Goal: Information Seeking & Learning: Learn about a topic

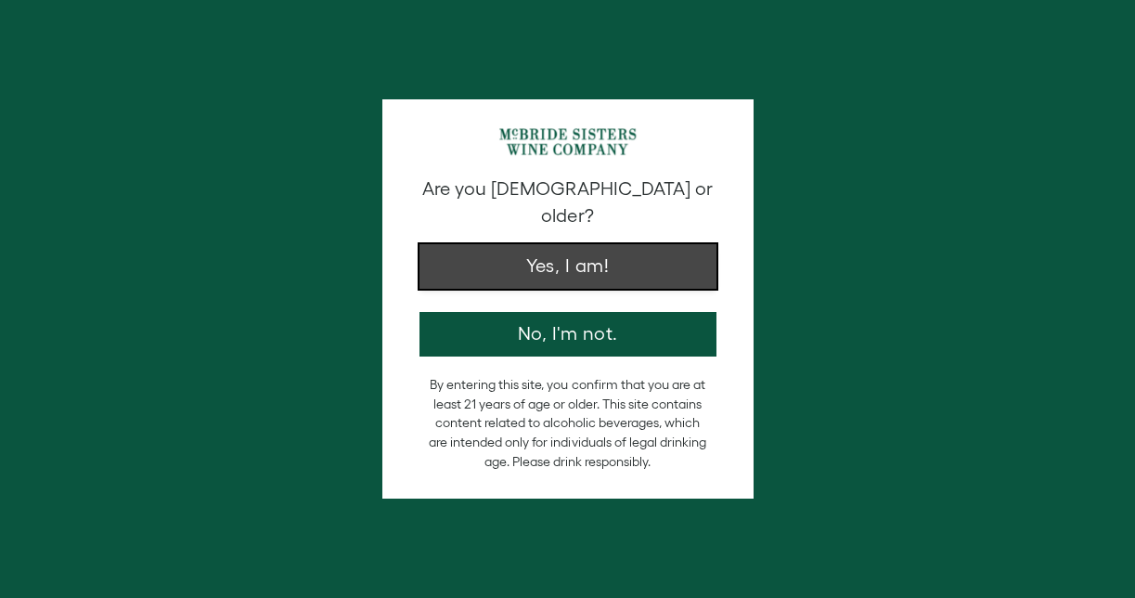
click at [477, 244] on button "Yes, I am!" at bounding box center [567, 266] width 297 height 45
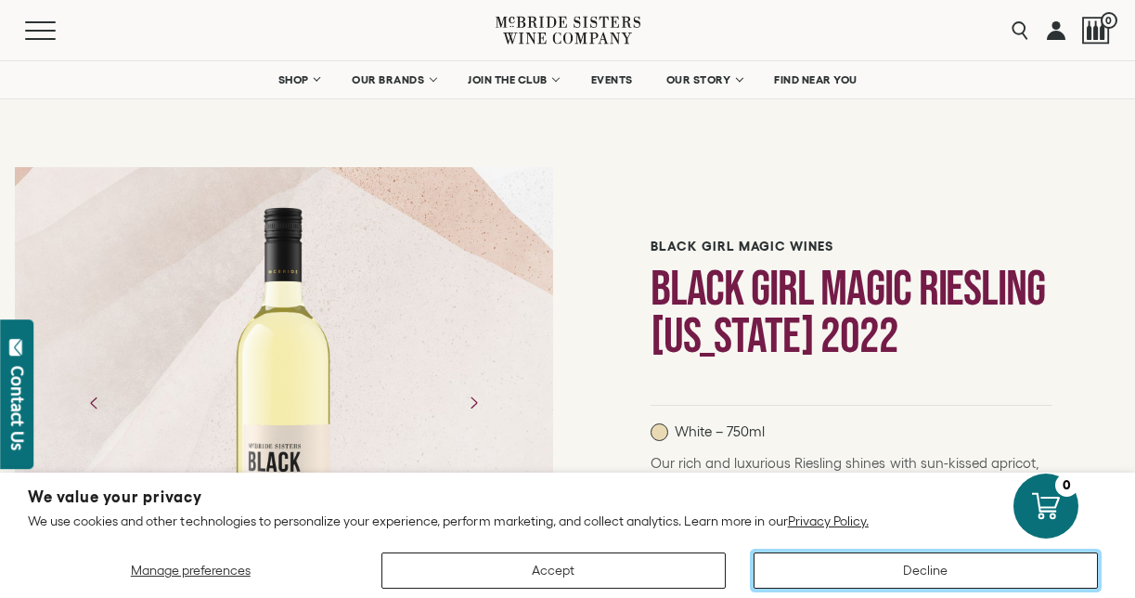
click at [889, 573] on button "Decline" at bounding box center [925, 570] width 344 height 36
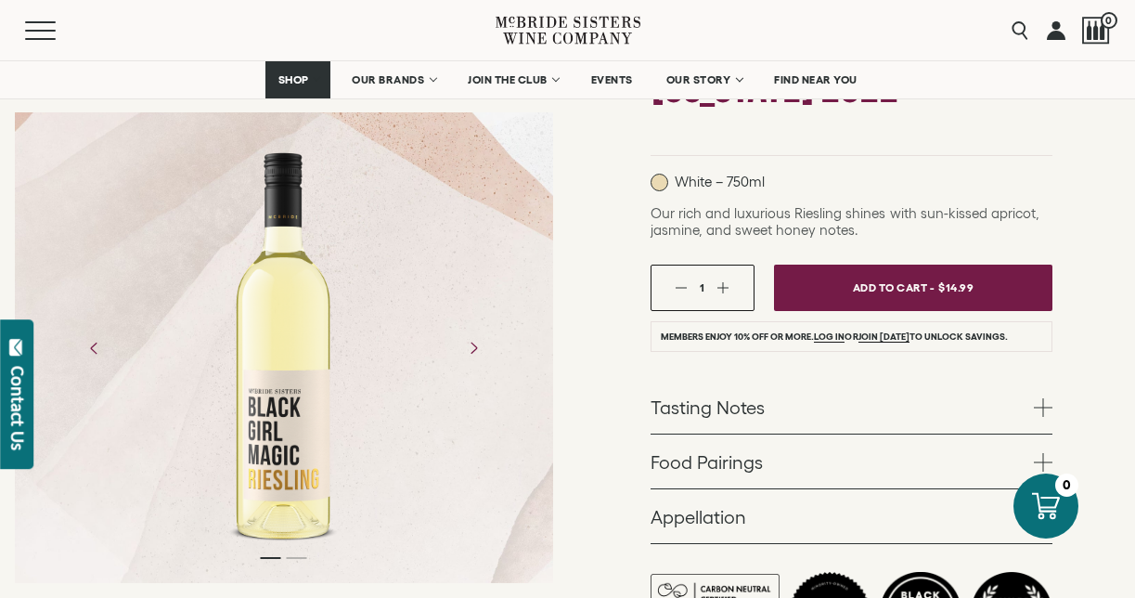
scroll to position [258, 0]
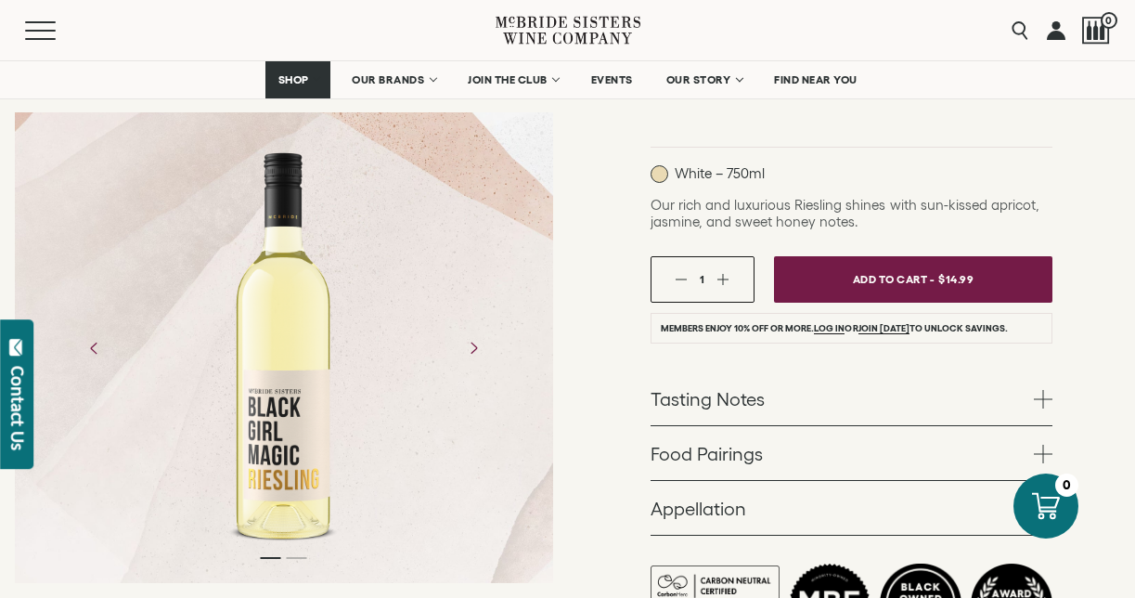
click at [708, 393] on link "Tasting Notes" at bounding box center [851, 398] width 402 height 54
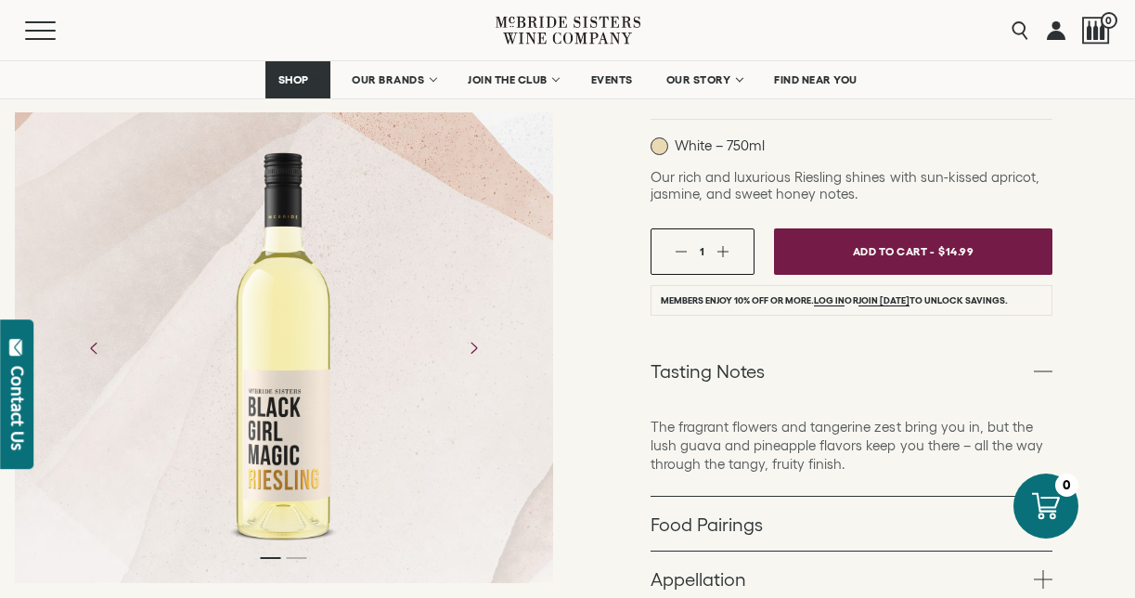
scroll to position [289, 0]
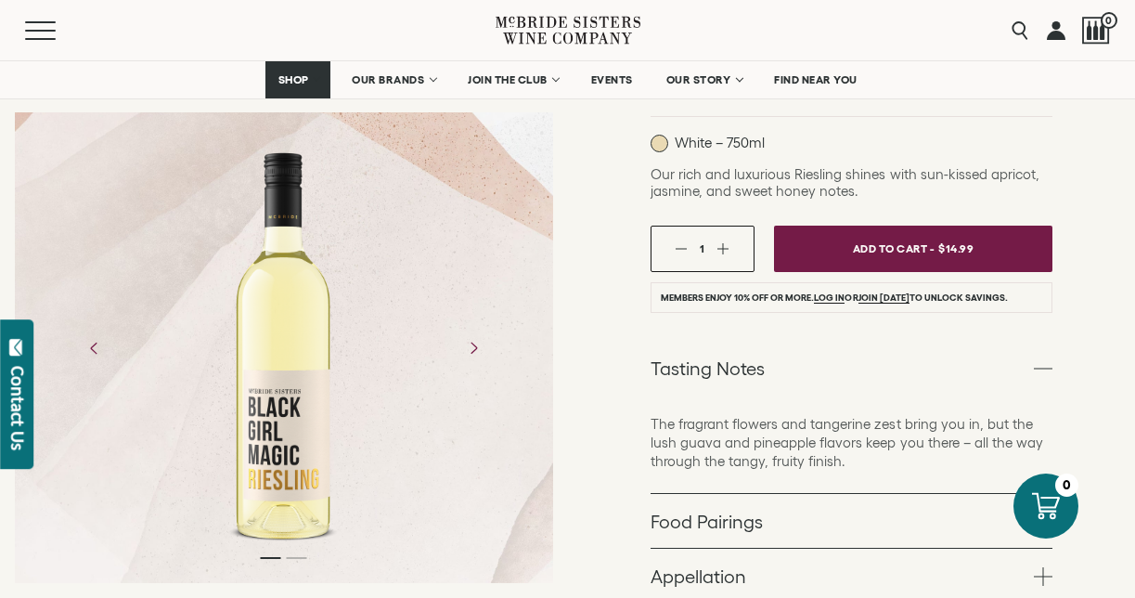
click at [805, 383] on link "Tasting Notes" at bounding box center [851, 368] width 402 height 54
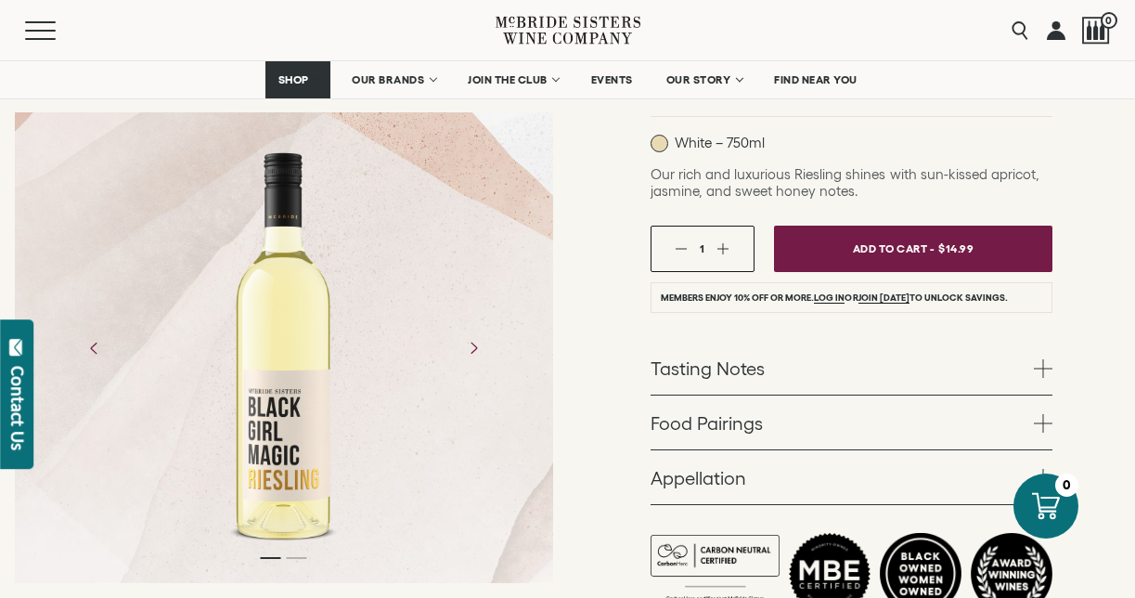
click at [681, 474] on link "Appellation" at bounding box center [851, 477] width 402 height 54
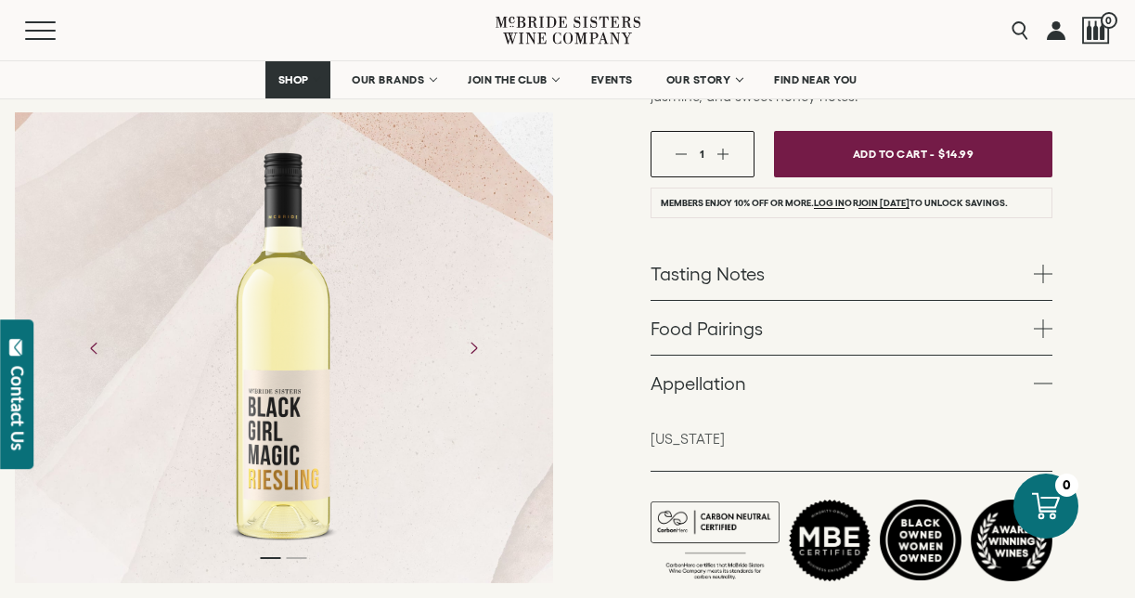
click at [761, 398] on link "Appellation" at bounding box center [851, 382] width 402 height 54
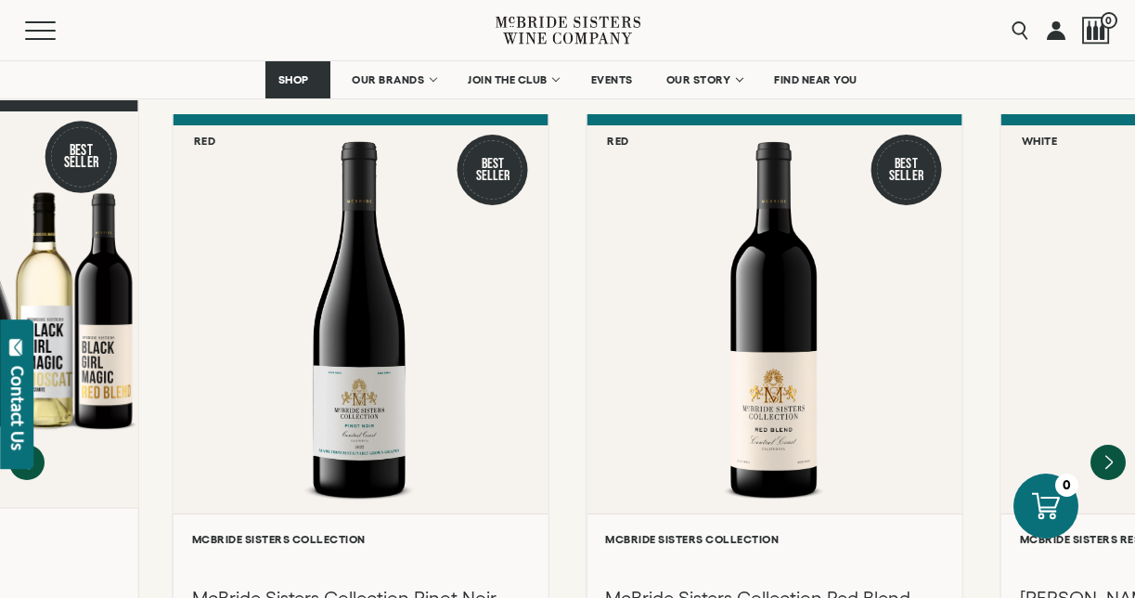
scroll to position [1618, 0]
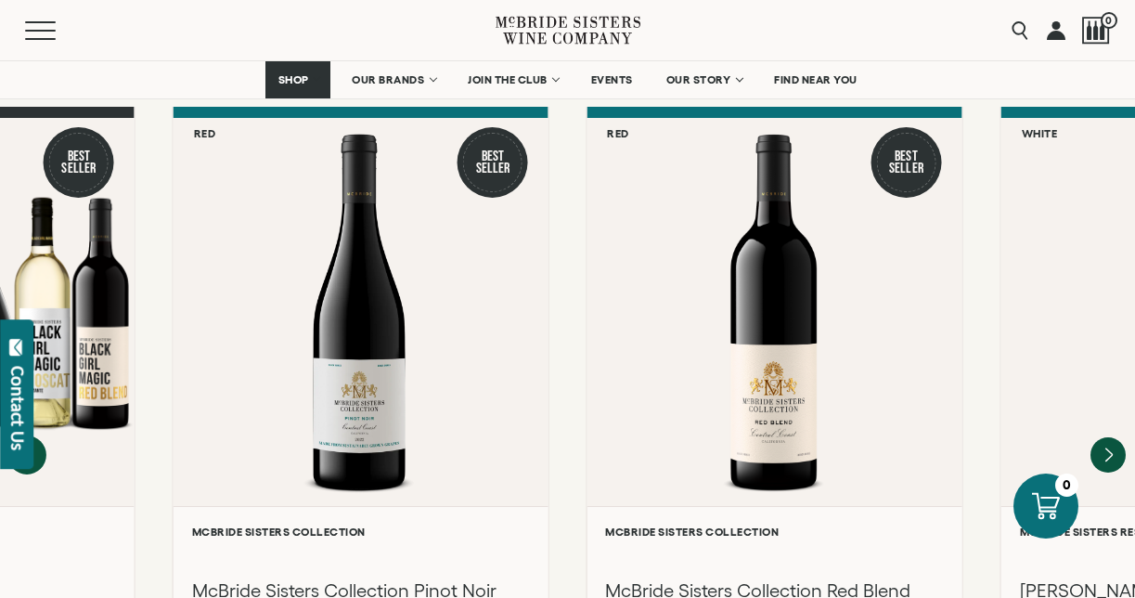
click at [41, 435] on icon "Previous" at bounding box center [26, 454] width 39 height 39
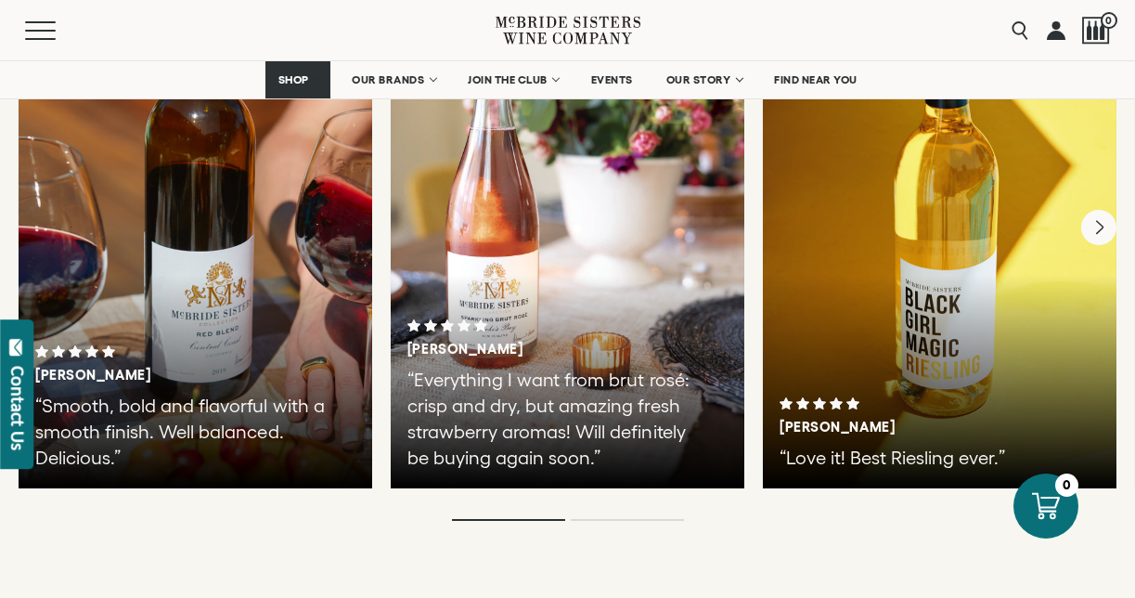
scroll to position [3414, 0]
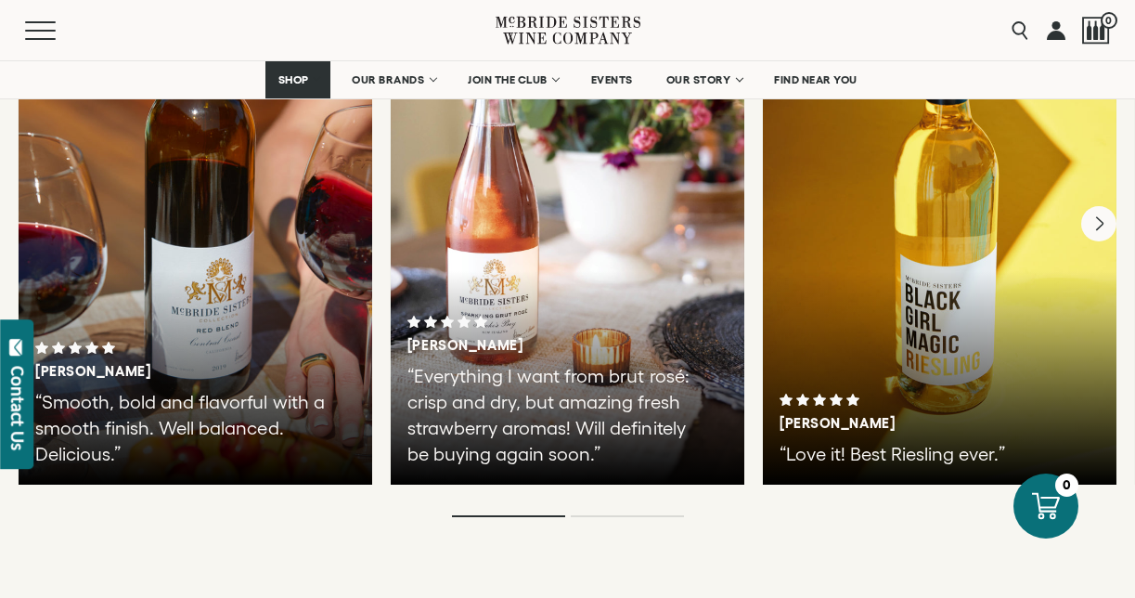
click at [927, 400] on div "[PERSON_NAME] “Love it! Best Riesling ever.”" at bounding box center [939, 430] width 320 height 74
click at [973, 312] on div "[PERSON_NAME] “Love it! Best Riesling ever.”" at bounding box center [940, 206] width 354 height 557
click at [972, 390] on div "[PERSON_NAME] “Love it! Best Riesling ever.”" at bounding box center [940, 206] width 354 height 557
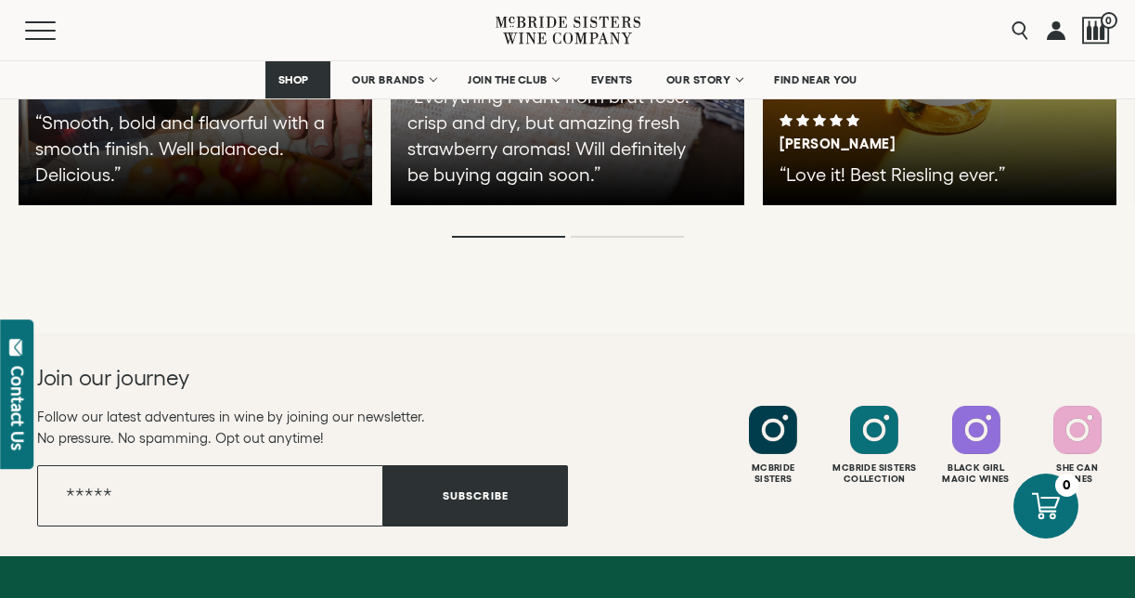
scroll to position [3697, 0]
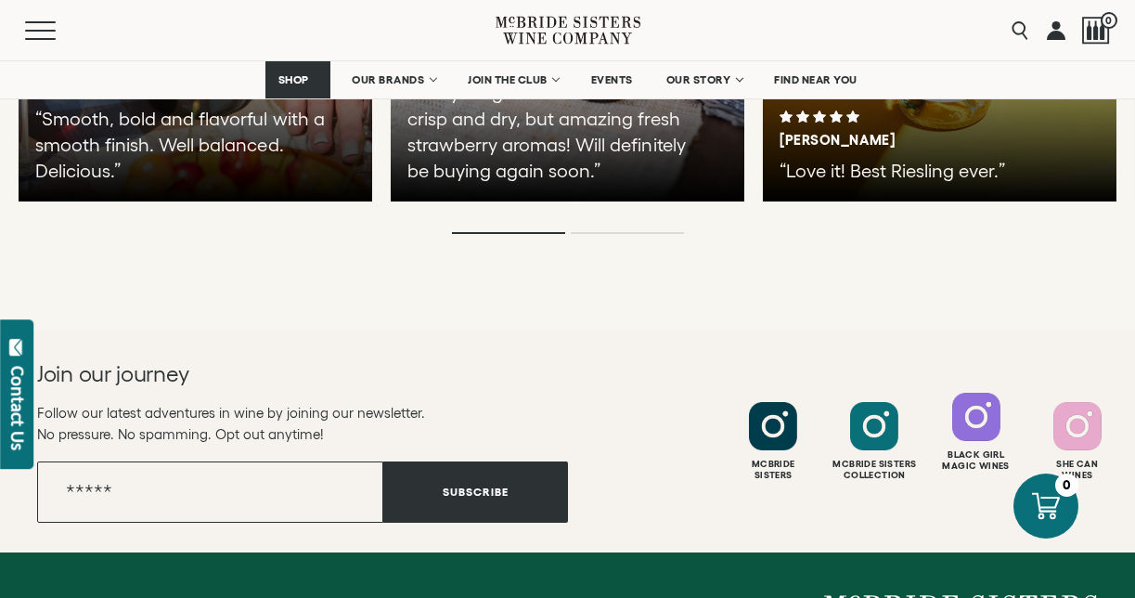
click at [986, 449] on div "Black Girl Magic Wines" at bounding box center [976, 460] width 96 height 22
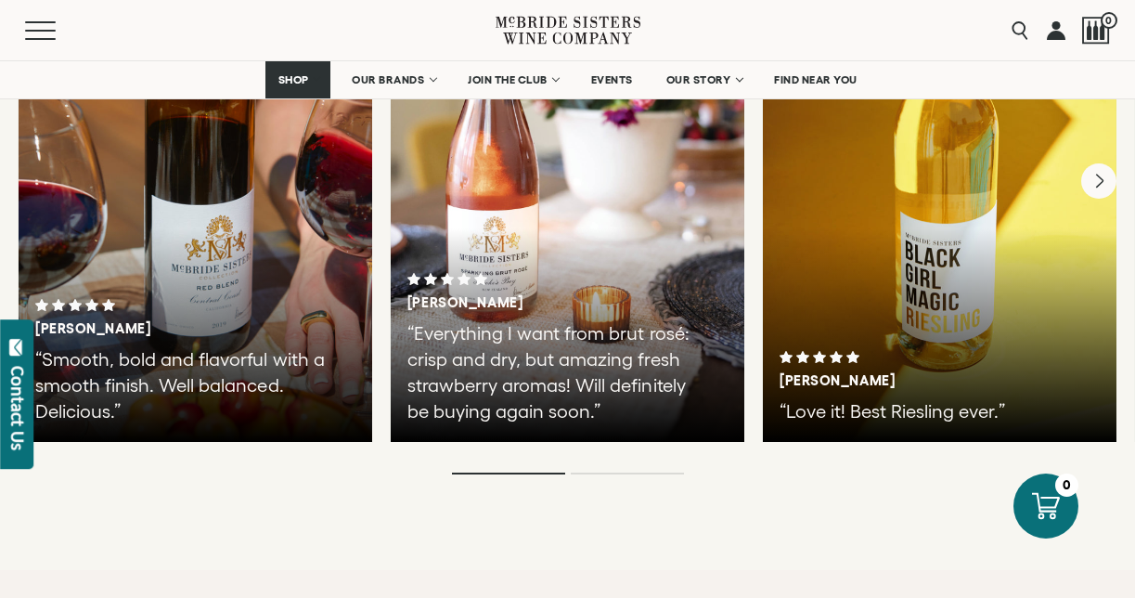
scroll to position [3452, 0]
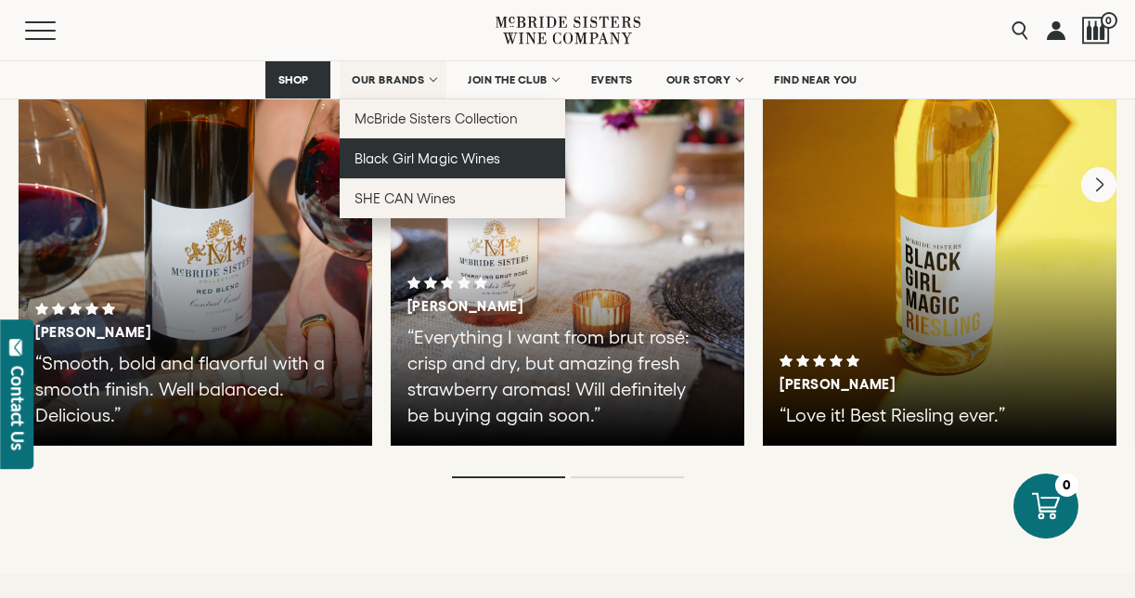
click at [405, 153] on span "Black Girl Magic Wines" at bounding box center [426, 158] width 145 height 16
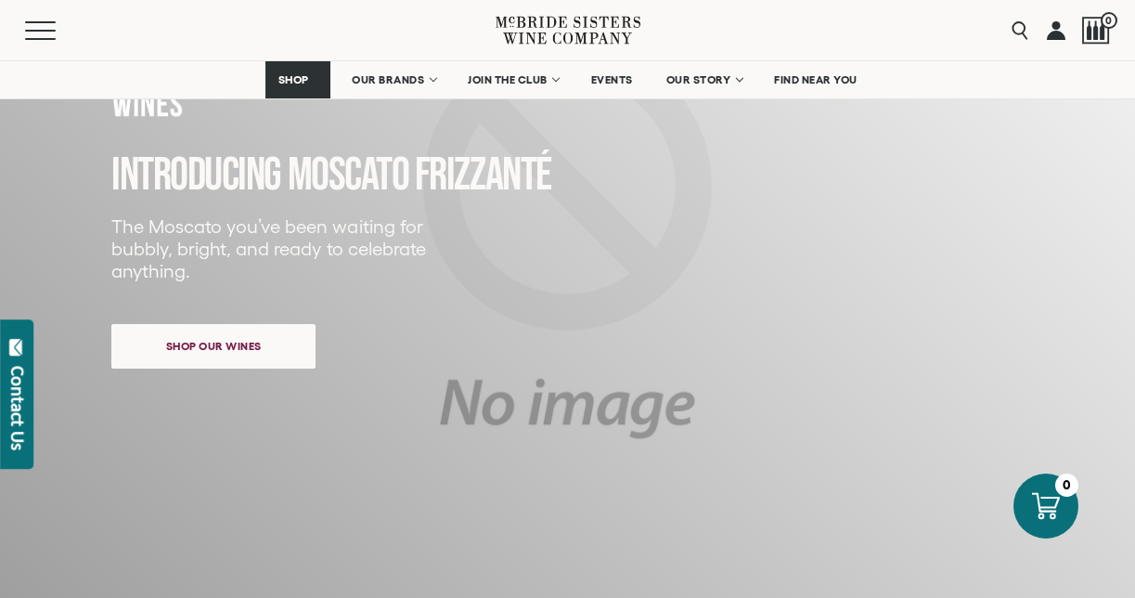
scroll to position [989, 0]
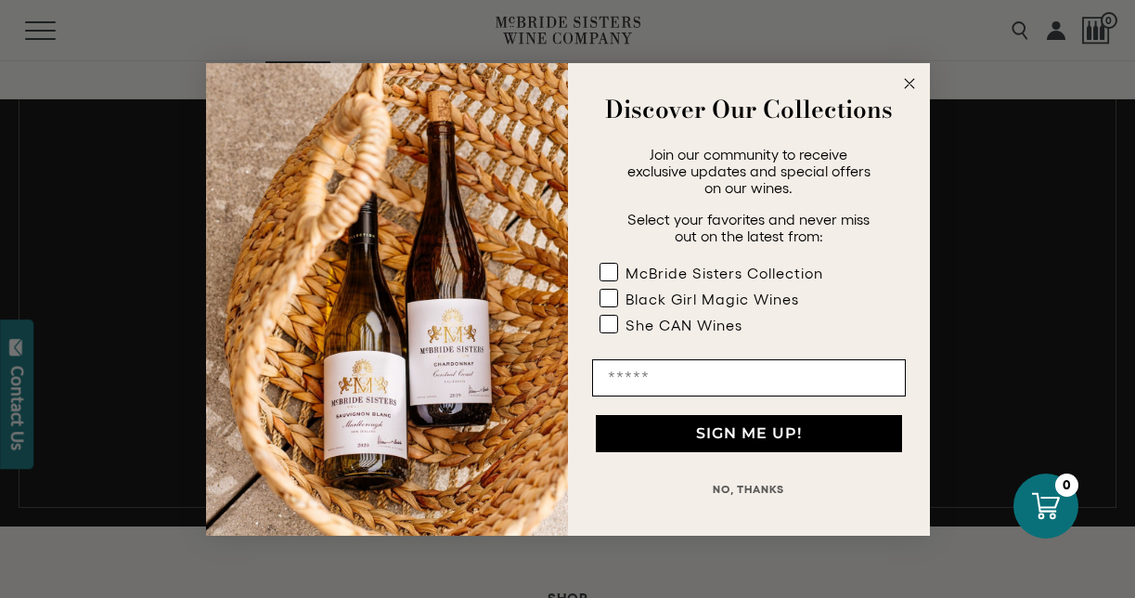
click at [909, 84] on circle "Close dialog" at bounding box center [908, 82] width 21 height 21
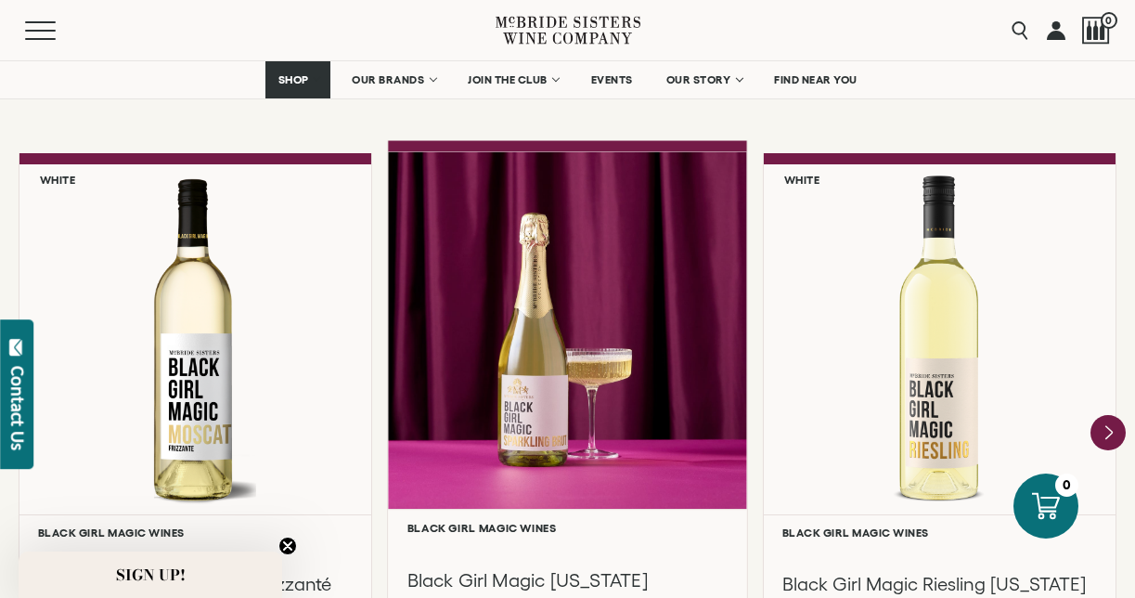
scroll to position [1599, 0]
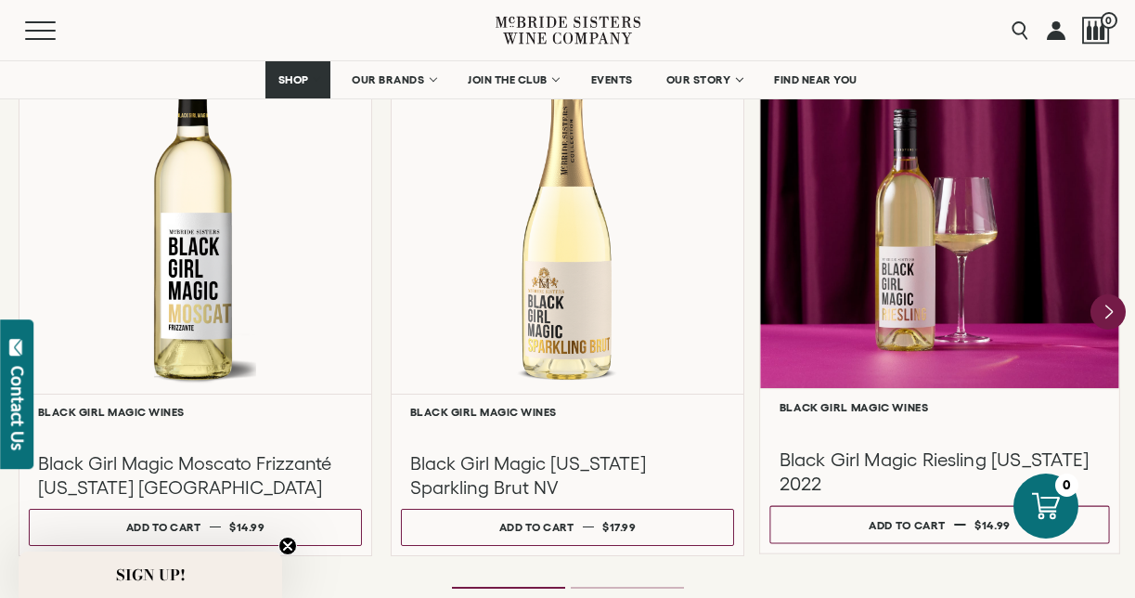
click at [834, 421] on div at bounding box center [939, 427] width 321 height 21
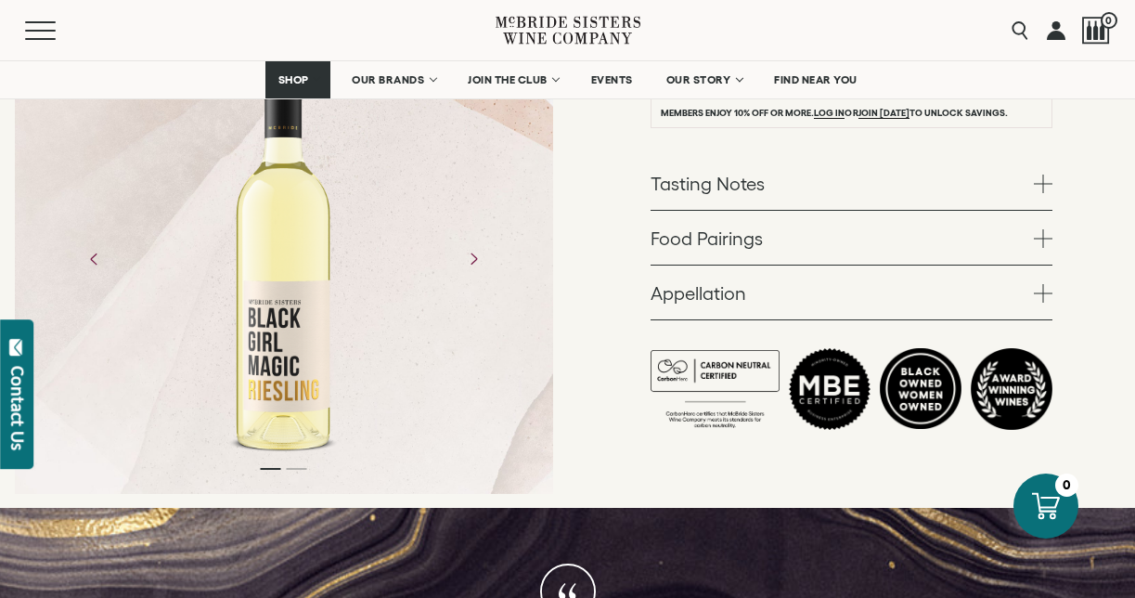
scroll to position [470, 0]
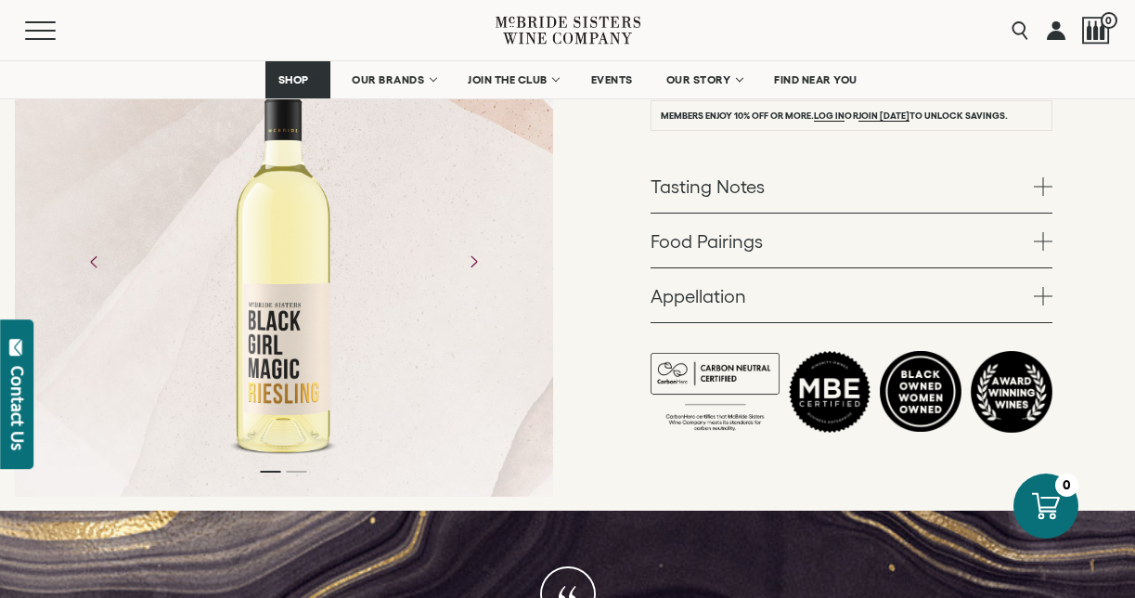
click at [727, 242] on link "Food Pairings" at bounding box center [851, 240] width 402 height 54
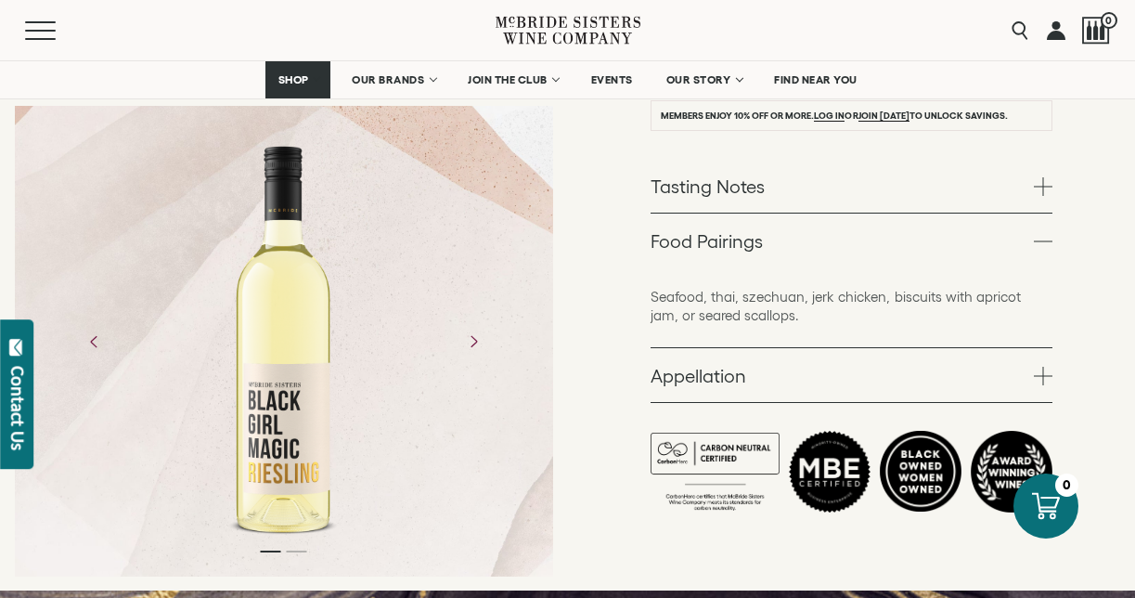
click at [727, 242] on link "Food Pairings" at bounding box center [851, 240] width 402 height 54
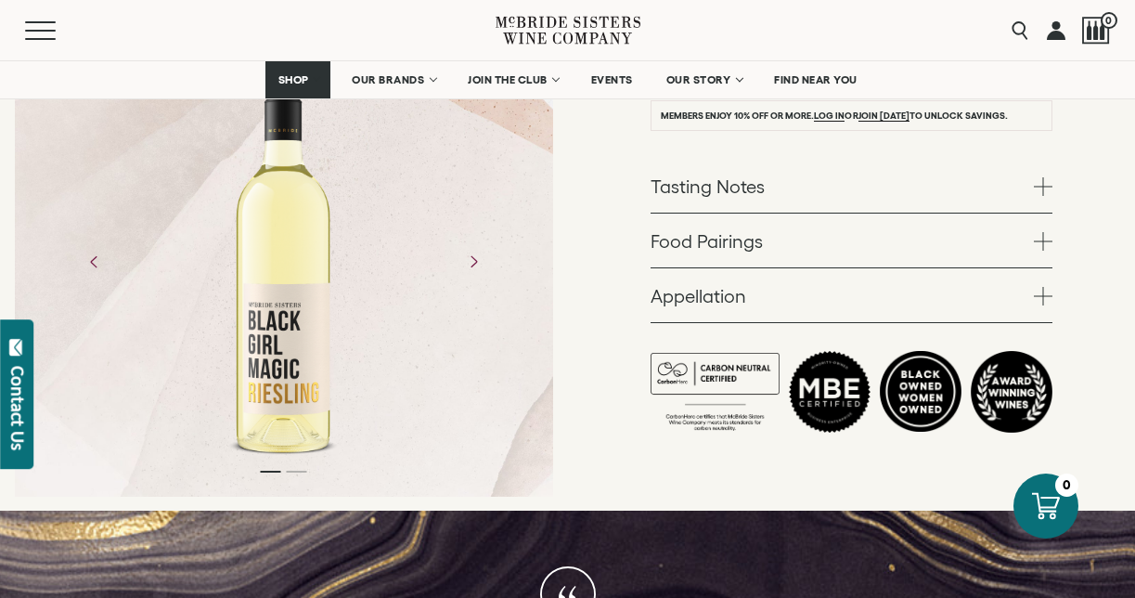
click at [731, 205] on link "Tasting Notes" at bounding box center [851, 186] width 402 height 54
